Goal: Transaction & Acquisition: Subscribe to service/newsletter

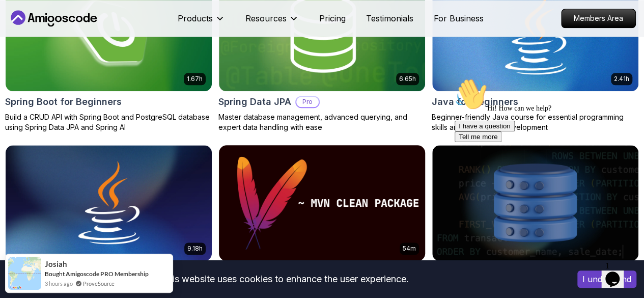
scroll to position [661, 0]
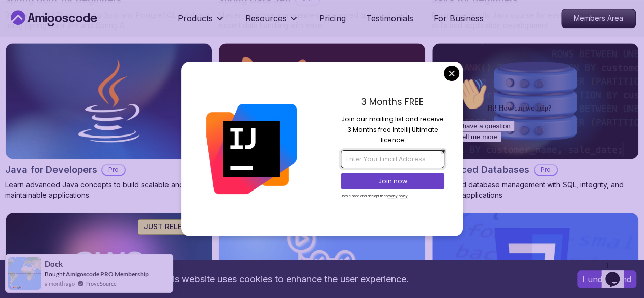
click at [415, 156] on input "email" at bounding box center [392, 158] width 104 height 17
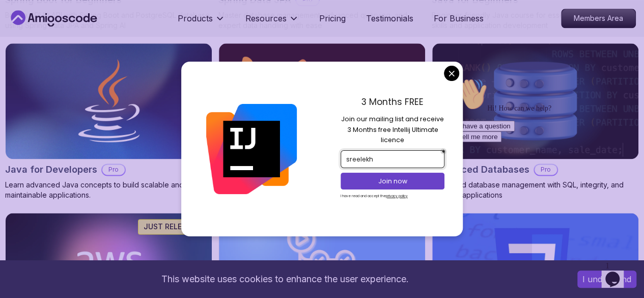
type input "[PERSON_NAME]"
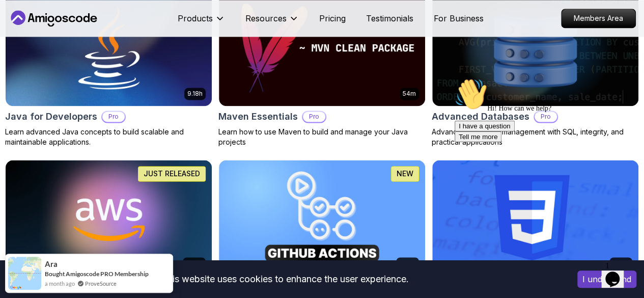
scroll to position [763, 0]
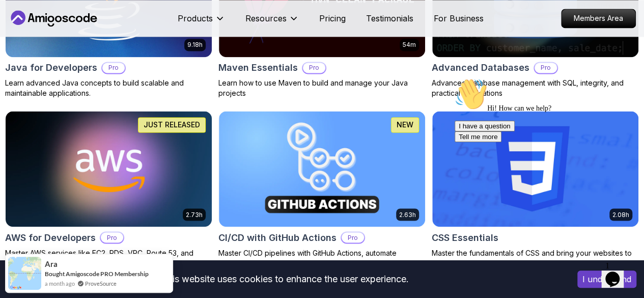
click at [454, 78] on icon "Chat attention grabber" at bounding box center [454, 78] width 0 height 0
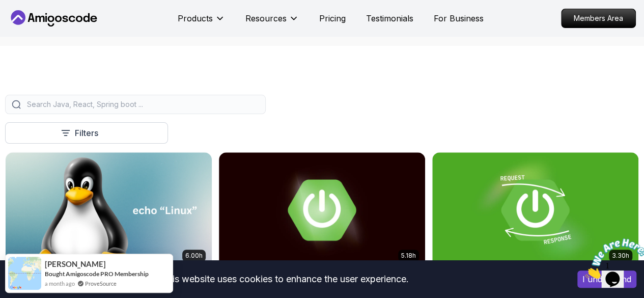
scroll to position [356, 0]
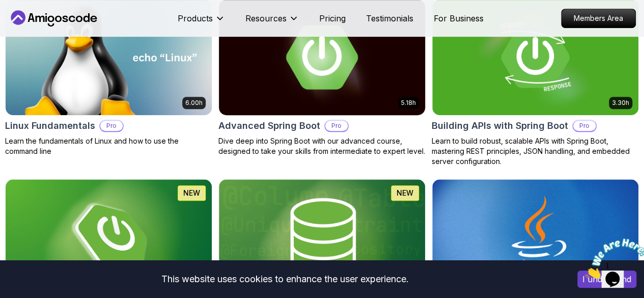
click at [320, 119] on h2 "Advanced Spring Boot" at bounding box center [269, 126] width 102 height 14
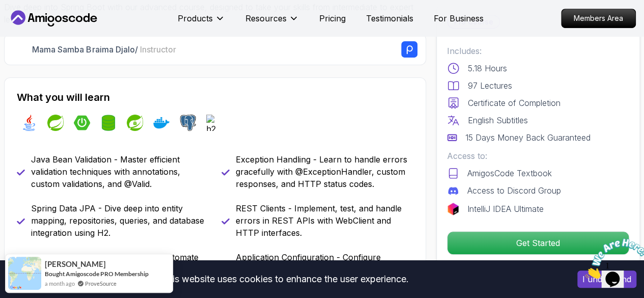
scroll to position [407, 0]
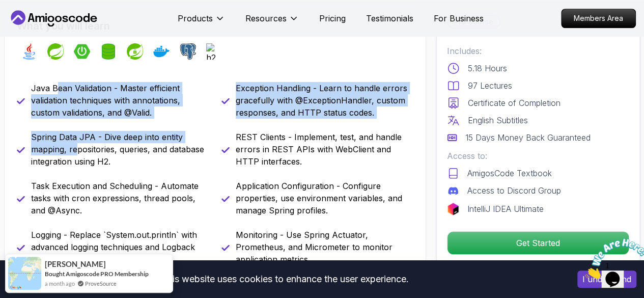
drag, startPoint x: 55, startPoint y: 89, endPoint x: 77, endPoint y: 147, distance: 62.0
click at [77, 147] on div "Java Bean Validation - Master efficient validation techniques with annotations,…" at bounding box center [215, 222] width 396 height 281
click at [77, 148] on p "Spring Data JPA - Dive deep into entity mapping, repositories, queries, and dat…" at bounding box center [120, 149] width 178 height 37
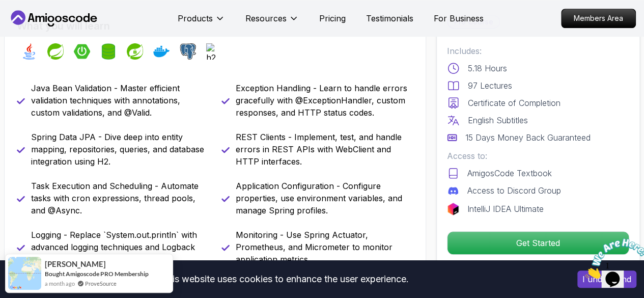
click at [80, 152] on p "Spring Data JPA - Dive deep into entity mapping, repositories, queries, and dat…" at bounding box center [120, 149] width 178 height 37
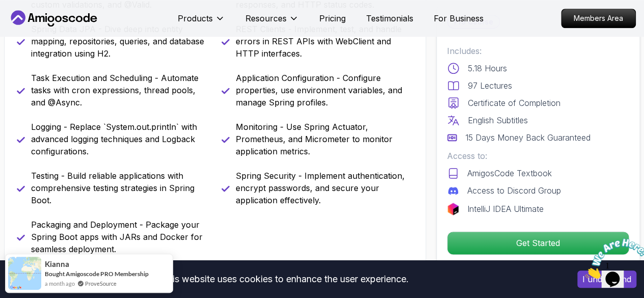
scroll to position [560, 0]
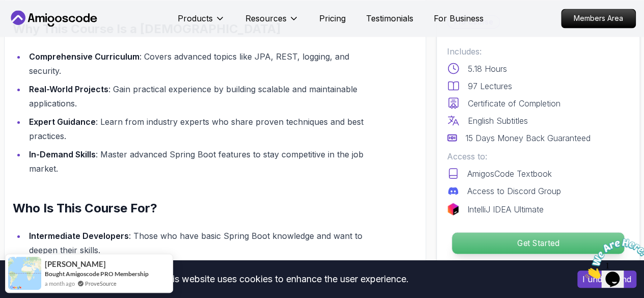
click at [474, 239] on p "Get Started" at bounding box center [538, 242] width 172 height 21
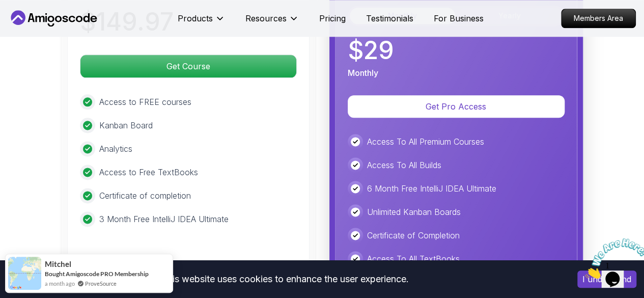
scroll to position [2455, 0]
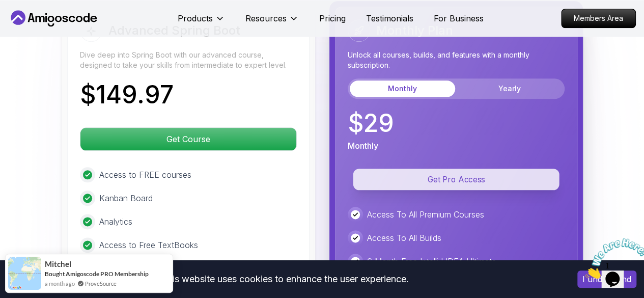
click at [467, 180] on p "Get Pro Access" at bounding box center [456, 178] width 206 height 21
